Goal: Check status

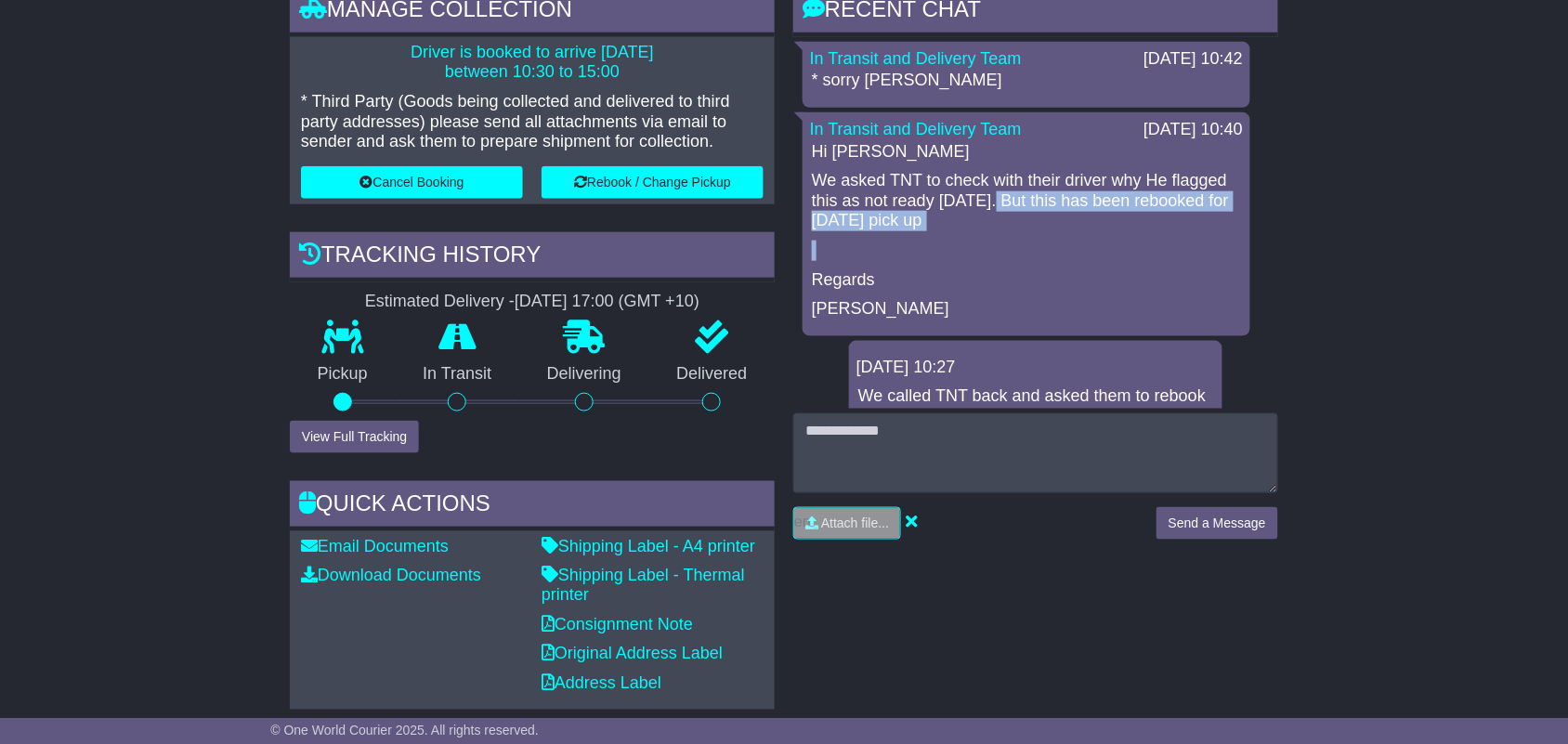
drag, startPoint x: 995, startPoint y: 214, endPoint x: 1075, endPoint y: 248, distance: 86.9
click at [1075, 248] on div "Hi Shirley We asked TNT to check with their driver why He flagged this as not r…" at bounding box center [1027, 231] width 433 height 177
click at [1079, 247] on p at bounding box center [1027, 251] width 429 height 21
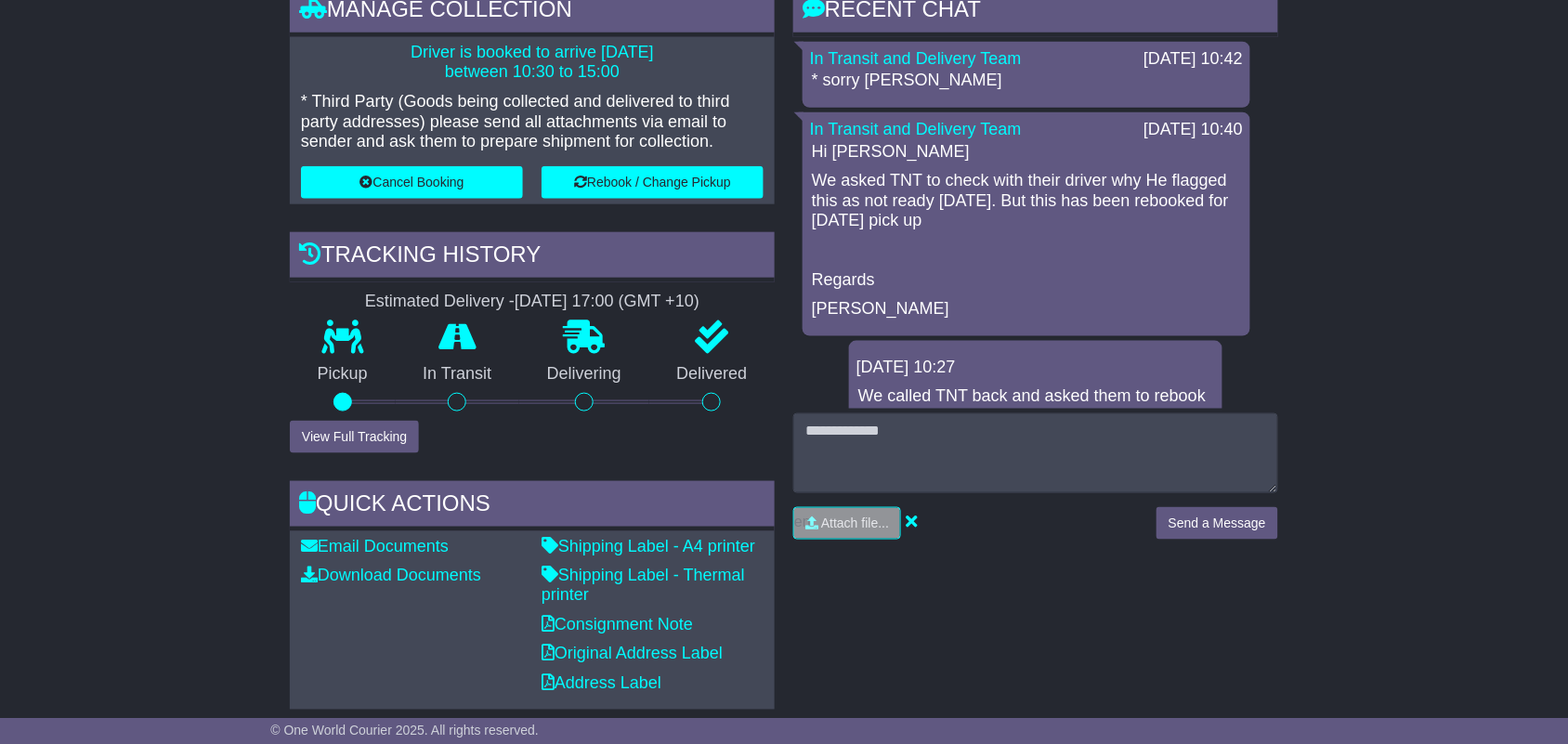
drag, startPoint x: 1006, startPoint y: 201, endPoint x: 1071, endPoint y: 218, distance: 67.2
click at [1071, 218] on p "We asked TNT to check with their driver why He flagged this as not ready [DATE]…" at bounding box center [1027, 201] width 429 height 61
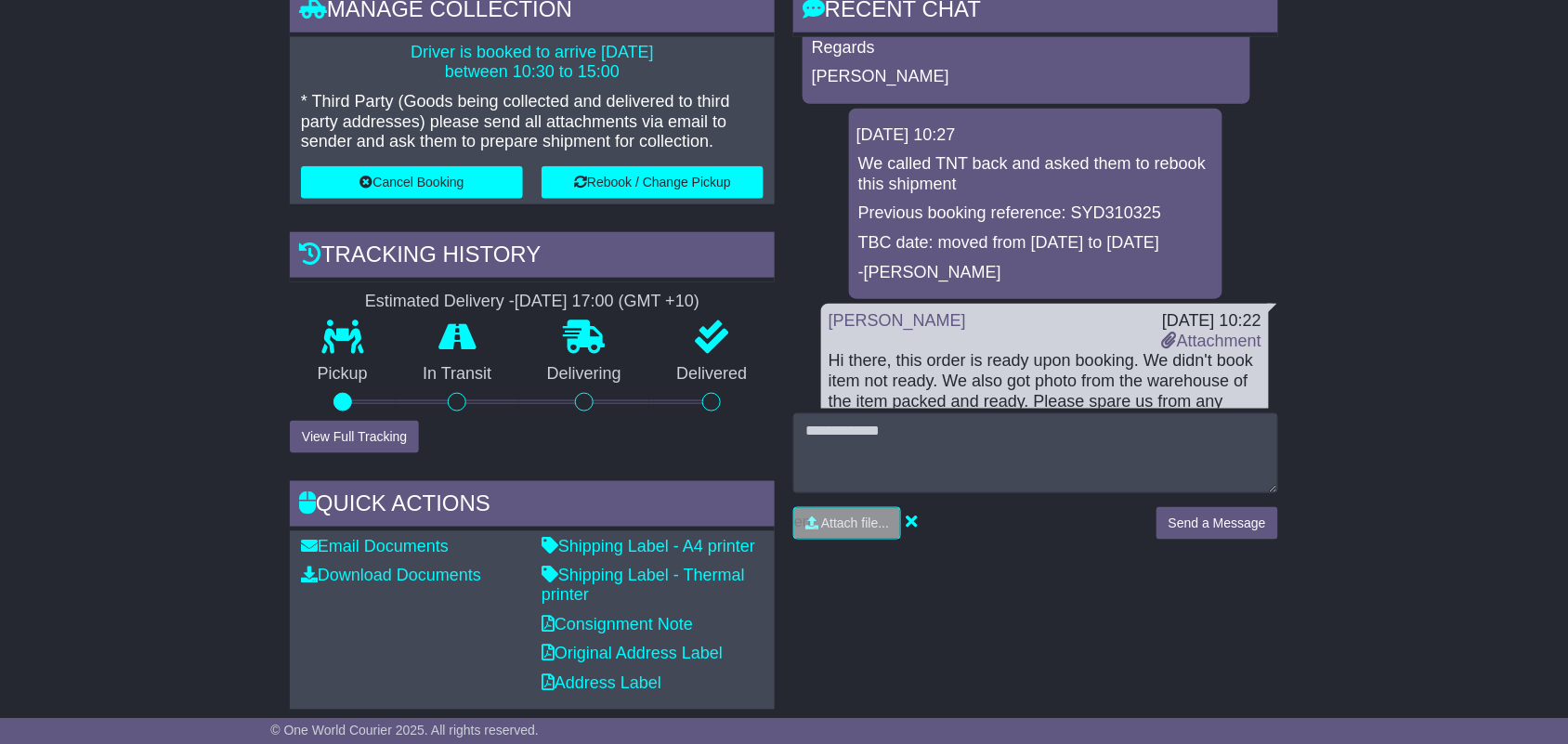
scroll to position [348, 0]
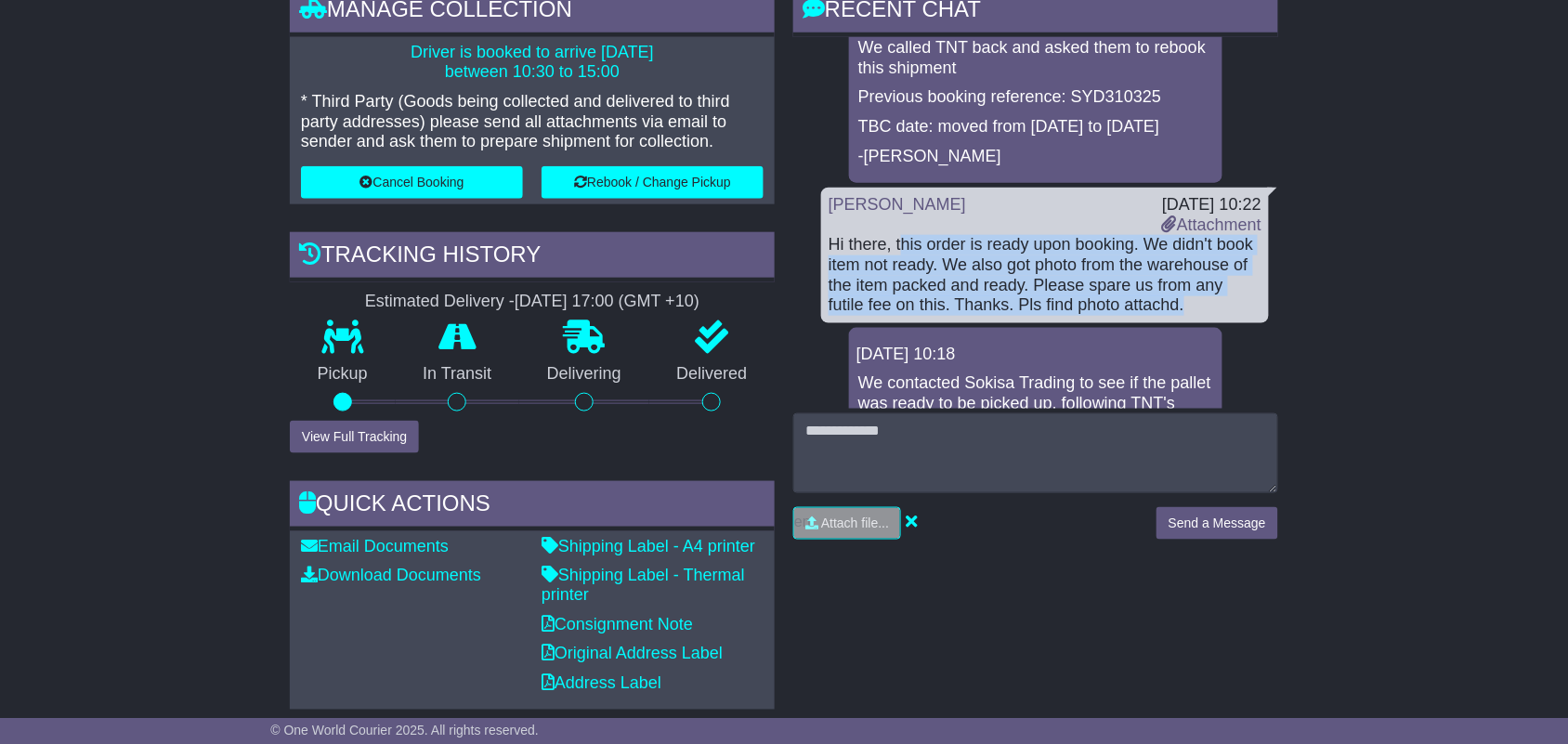
drag, startPoint x: 902, startPoint y: 247, endPoint x: 1138, endPoint y: 321, distance: 247.3
click at [1138, 315] on div "Hi there, this order is ready upon booking. We didn't book item not ready. We a…" at bounding box center [1045, 275] width 433 height 80
click at [1139, 315] on div "Hi there, this order is ready upon booking. We didn't book item not ready. We a…" at bounding box center [1045, 275] width 433 height 80
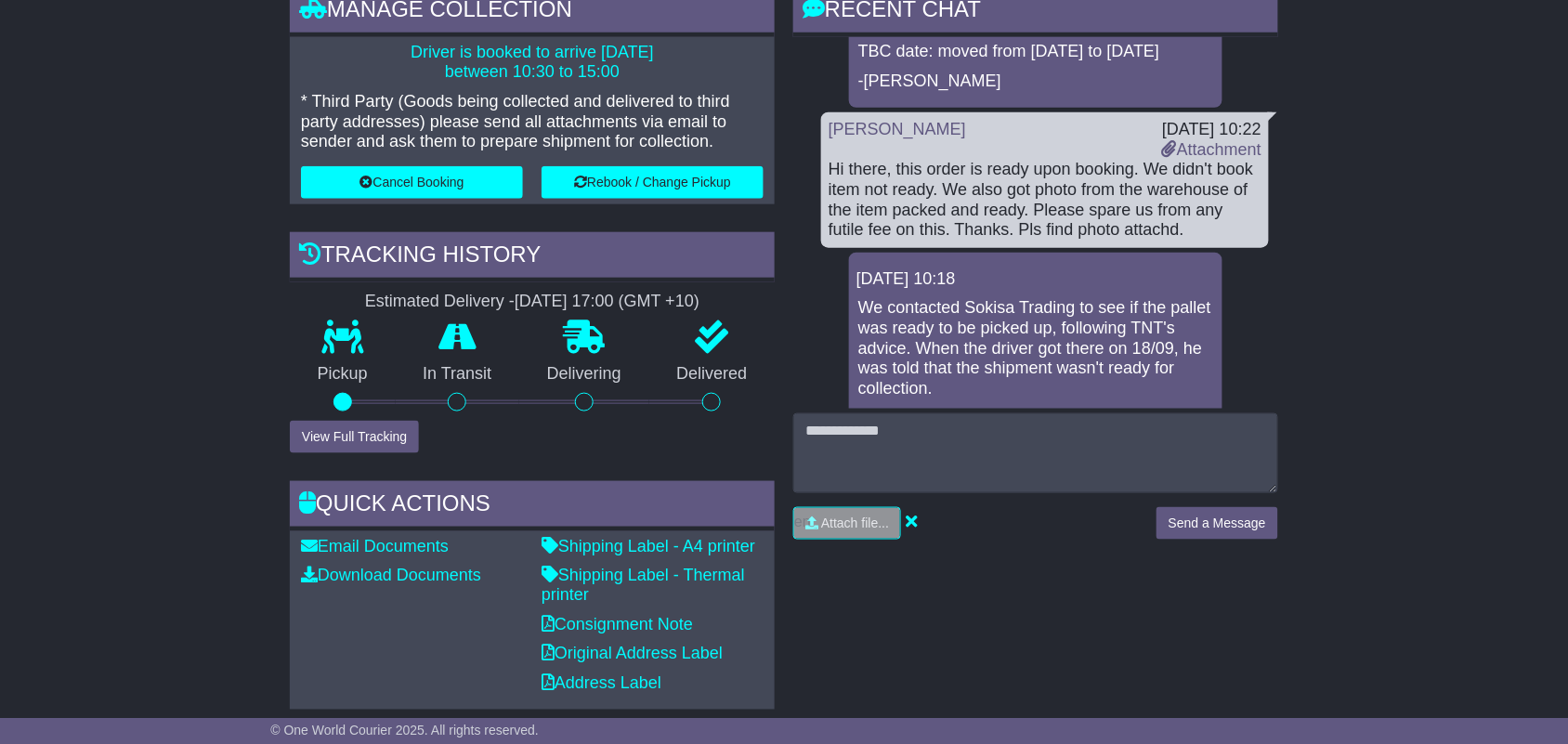
scroll to position [465, 0]
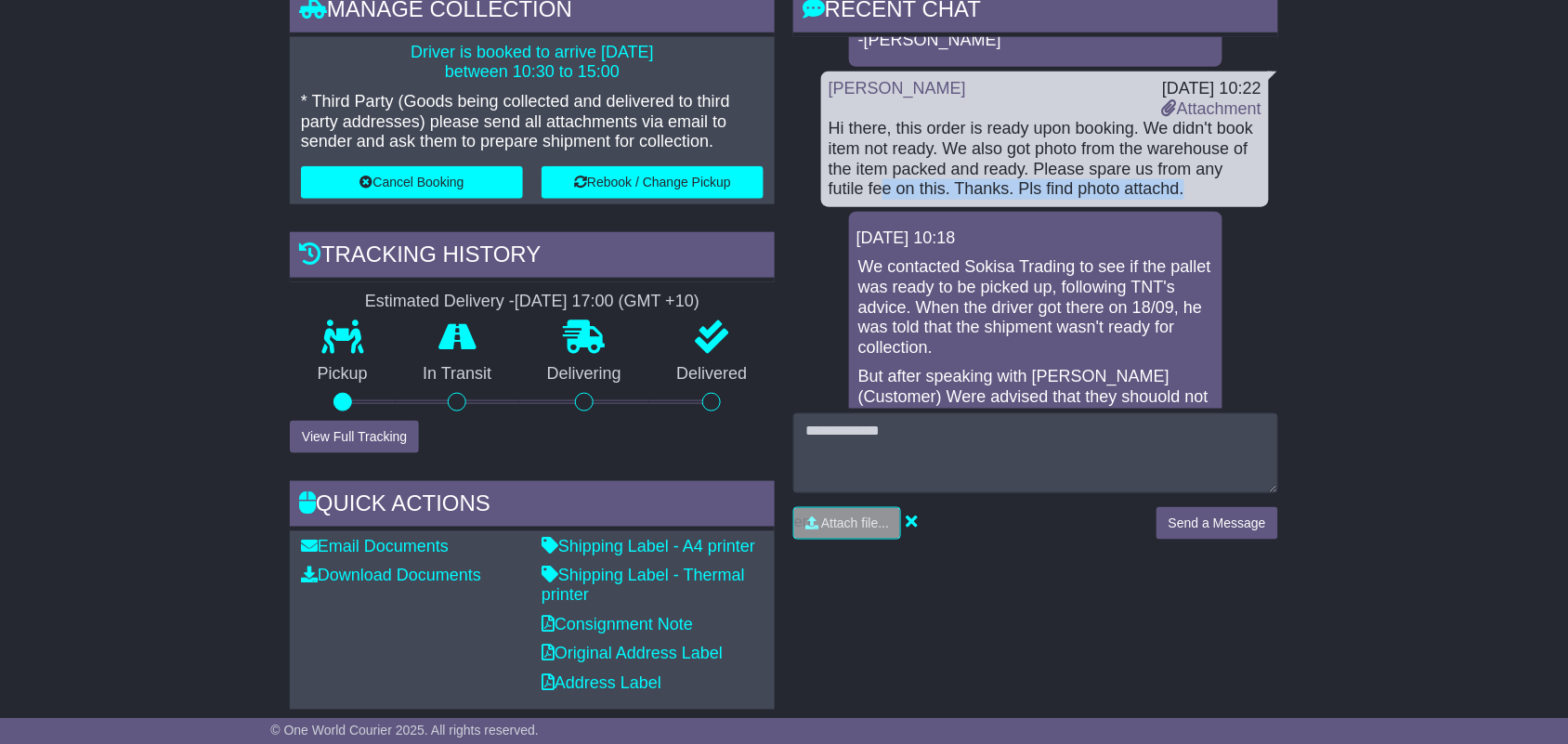
drag, startPoint x: 978, startPoint y: 184, endPoint x: 1094, endPoint y: 204, distance: 117.7
click at [1094, 199] on div "Hi there, this order is ready upon booking. We didn't book item not ready. We a…" at bounding box center [1045, 159] width 433 height 80
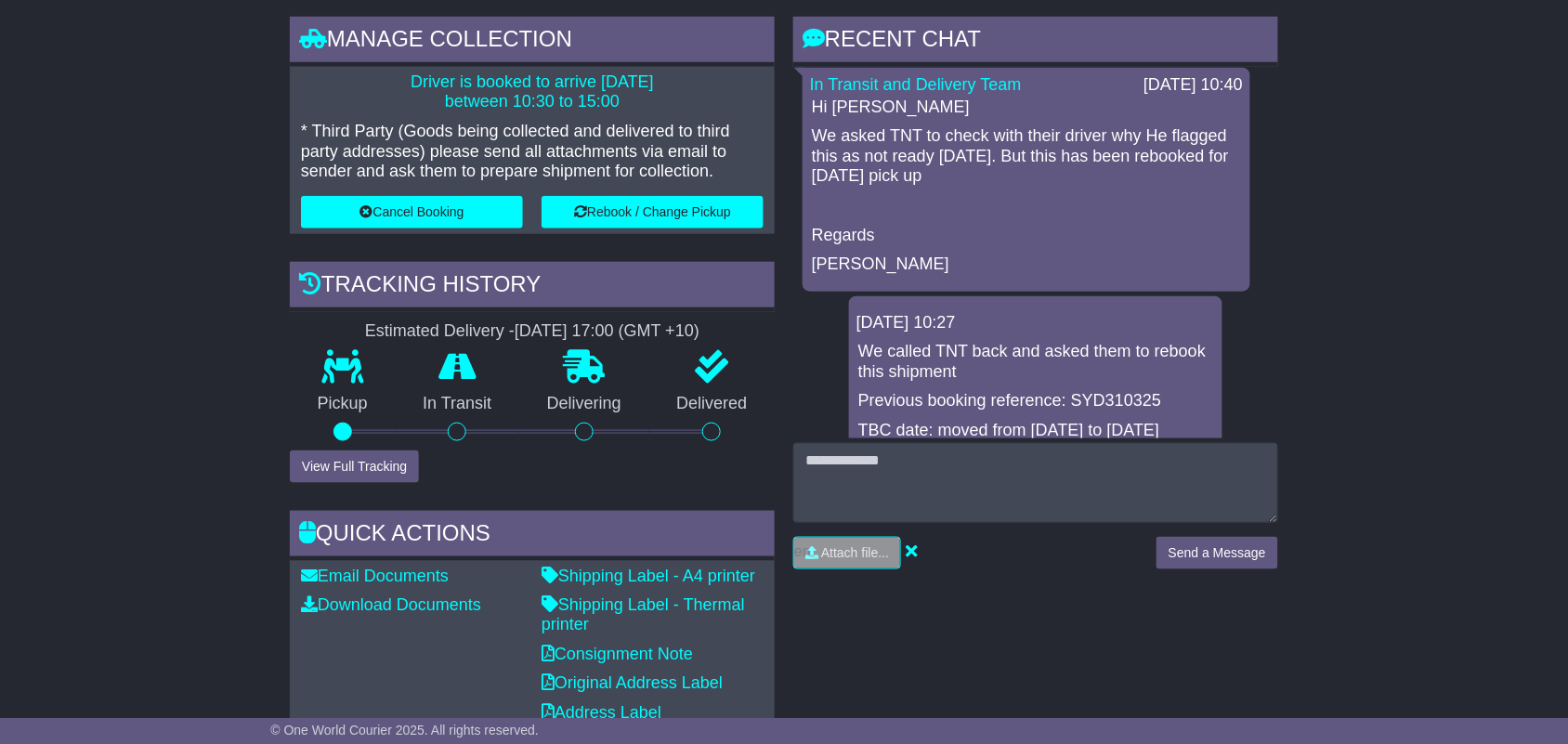
scroll to position [0, 0]
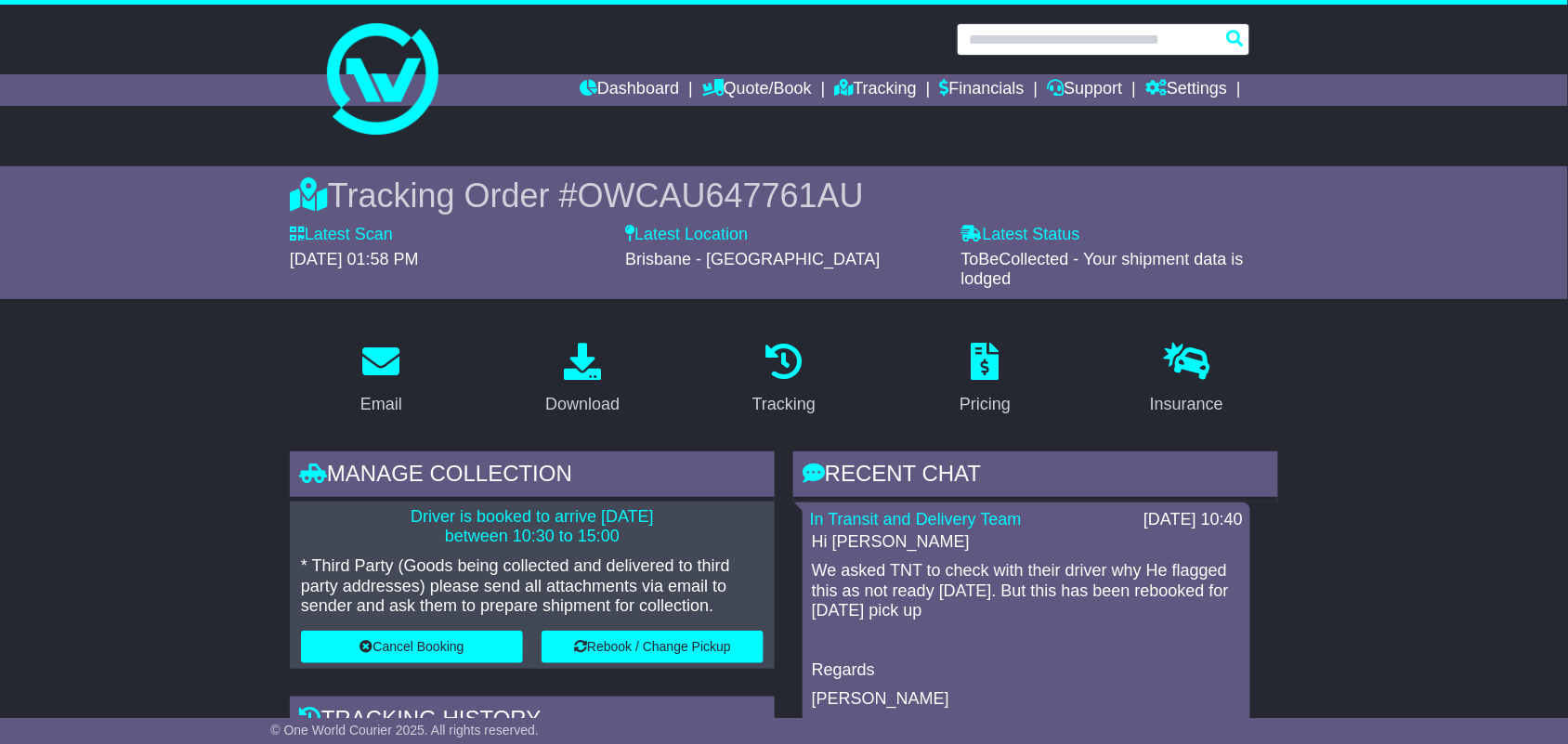
click at [1088, 43] on input "text" at bounding box center [1103, 39] width 294 height 33
paste input "**********"
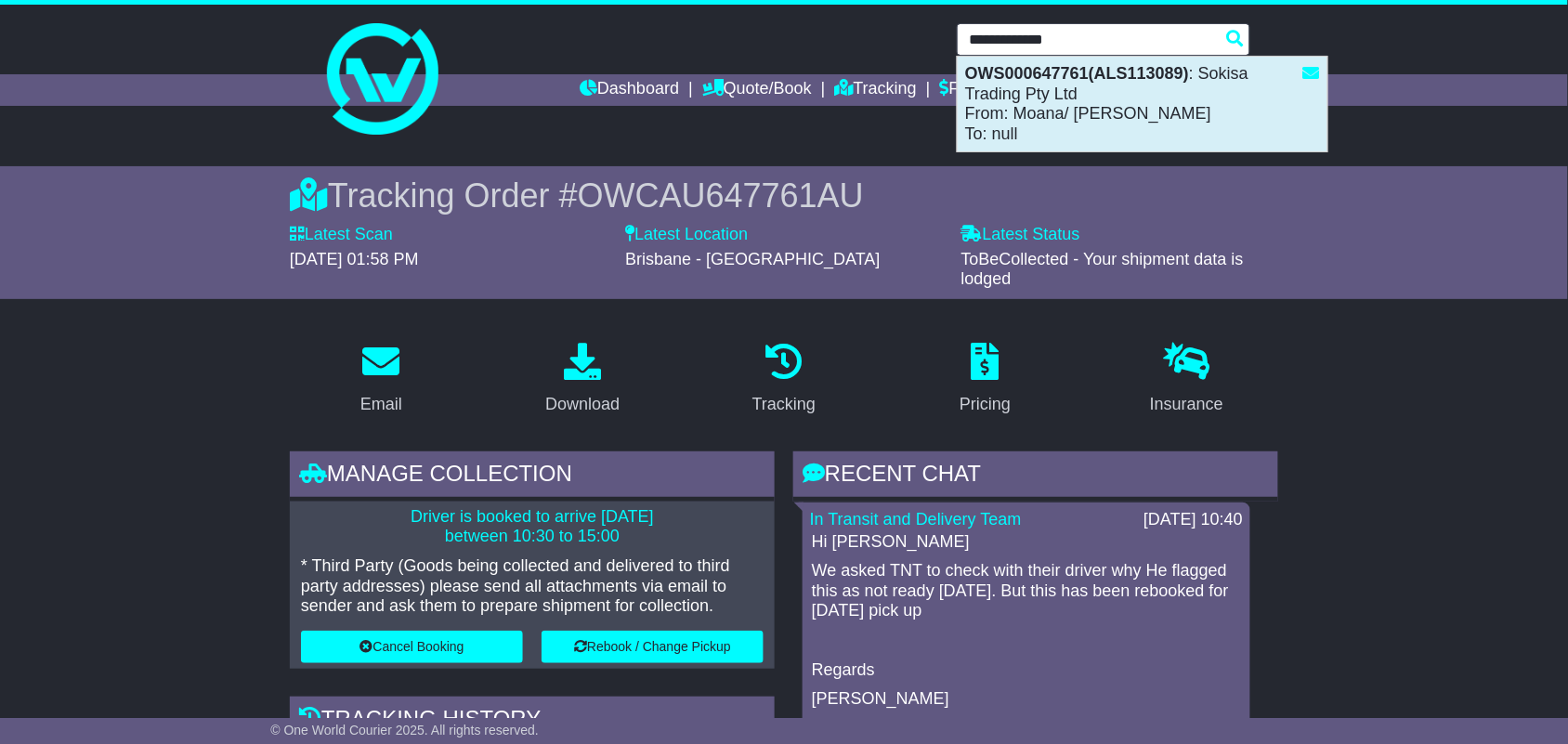
click at [1046, 117] on div "OWS000647761(ALS113089) : Sokisa Trading Pty Ltd From: Moana/ Edwin To: null" at bounding box center [1142, 105] width 370 height 95
type input "**********"
